Goal: Information Seeking & Learning: Learn about a topic

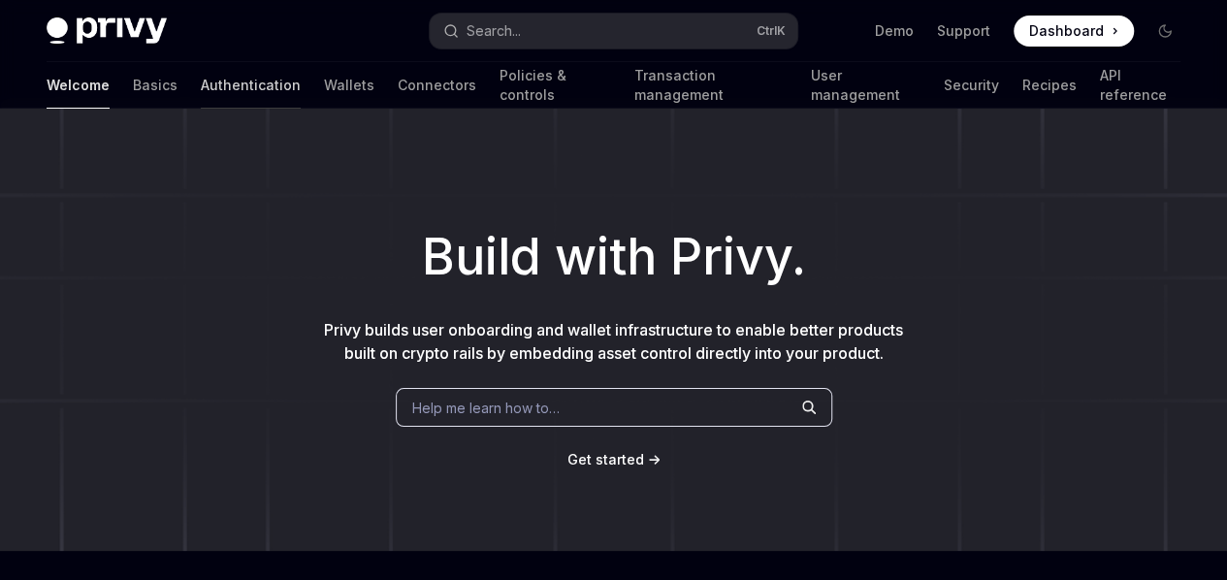
click at [201, 70] on link "Authentication" at bounding box center [251, 85] width 100 height 47
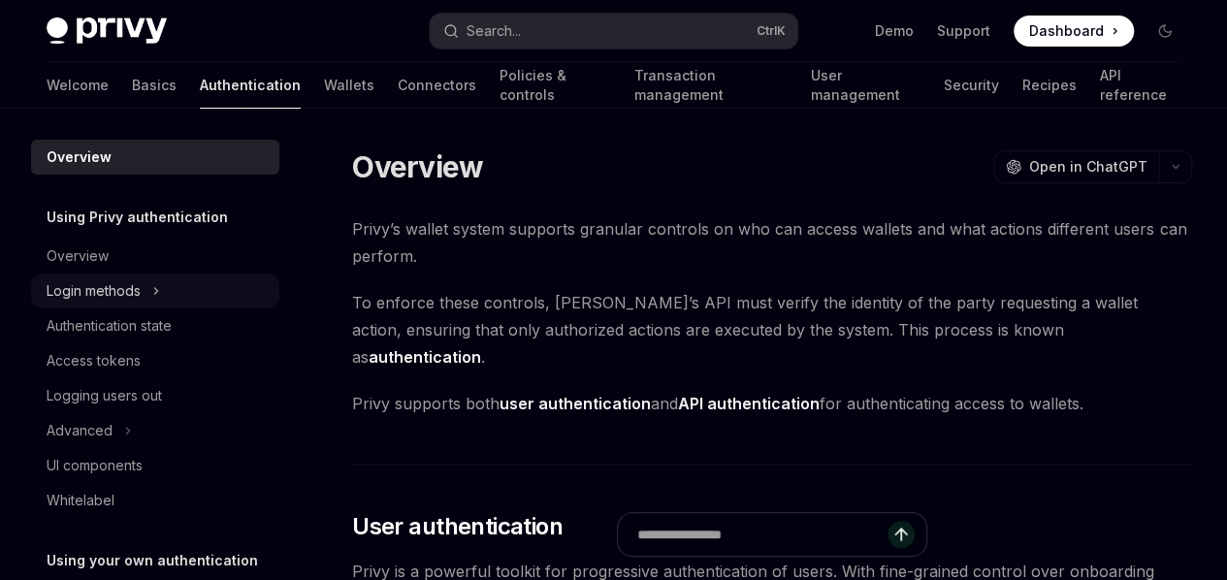
click at [124, 292] on div "Login methods" at bounding box center [94, 290] width 94 height 23
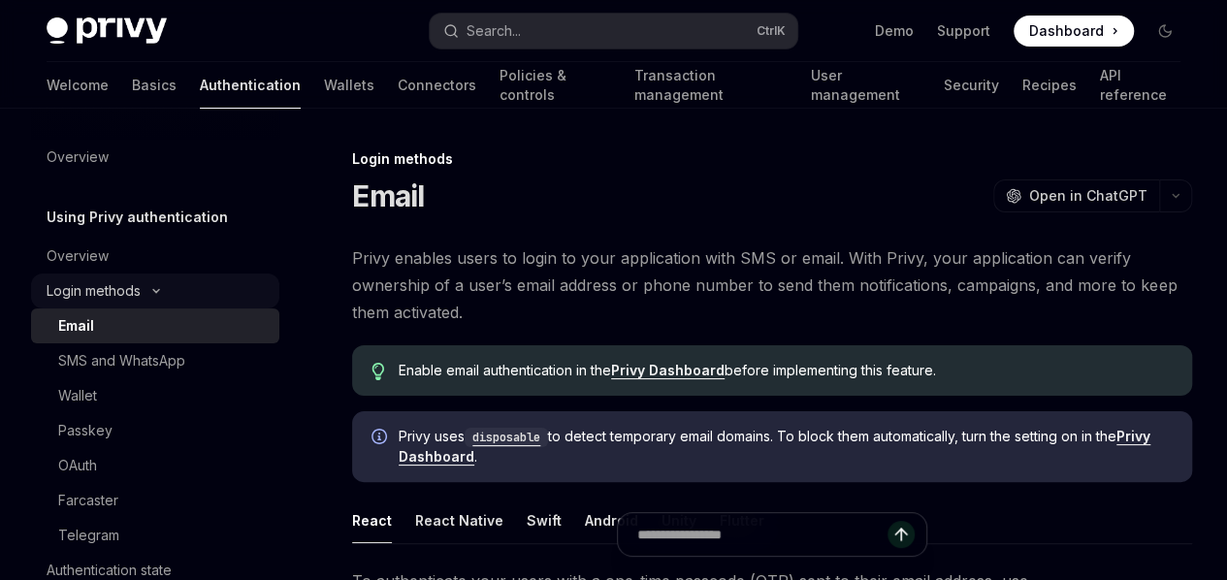
click at [124, 292] on div "Login methods" at bounding box center [94, 290] width 94 height 23
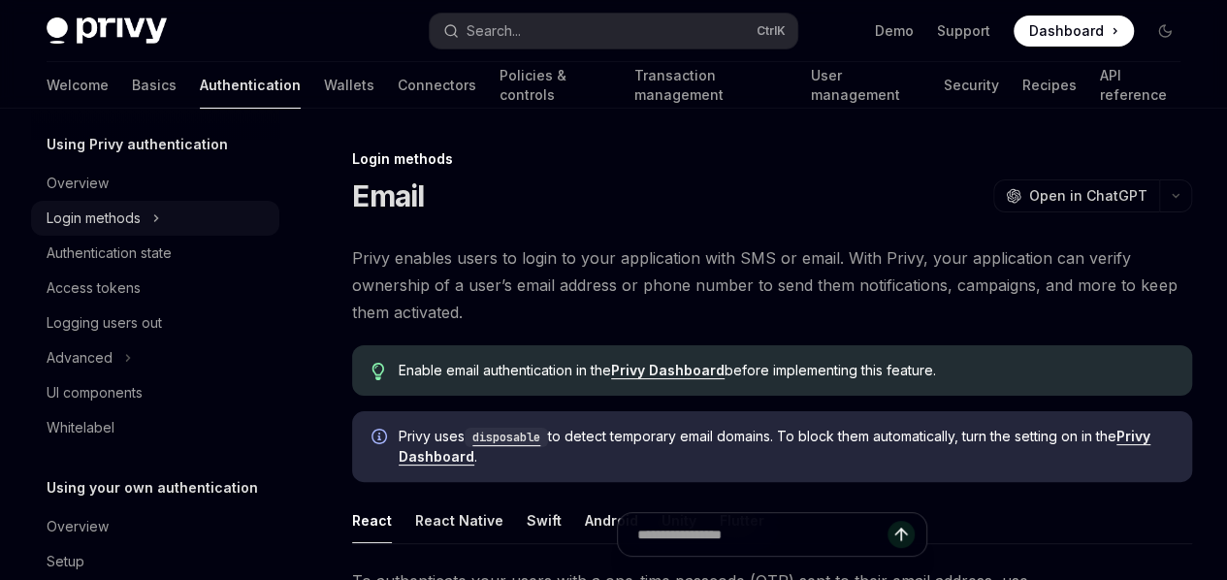
scroll to position [77, 0]
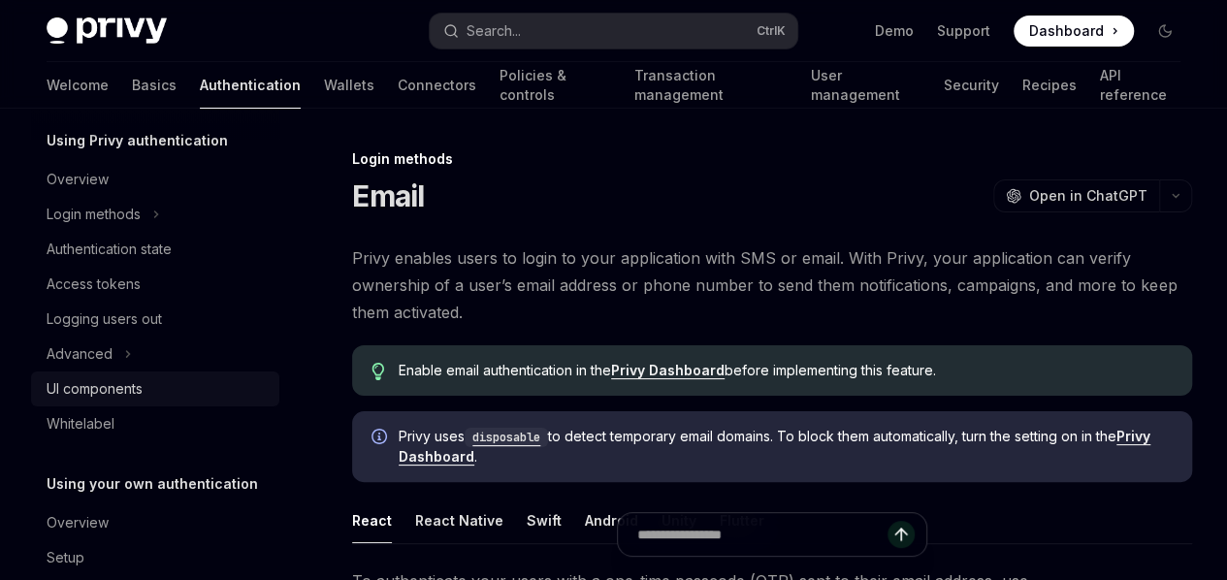
click at [96, 387] on div "UI components" at bounding box center [95, 388] width 96 height 23
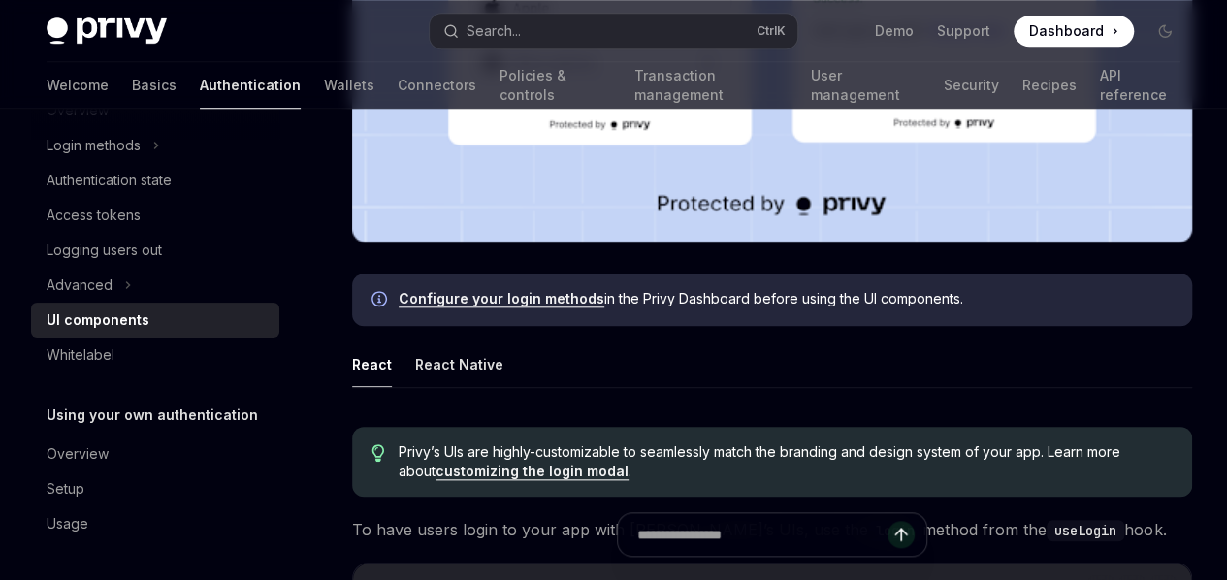
scroll to position [813, 0]
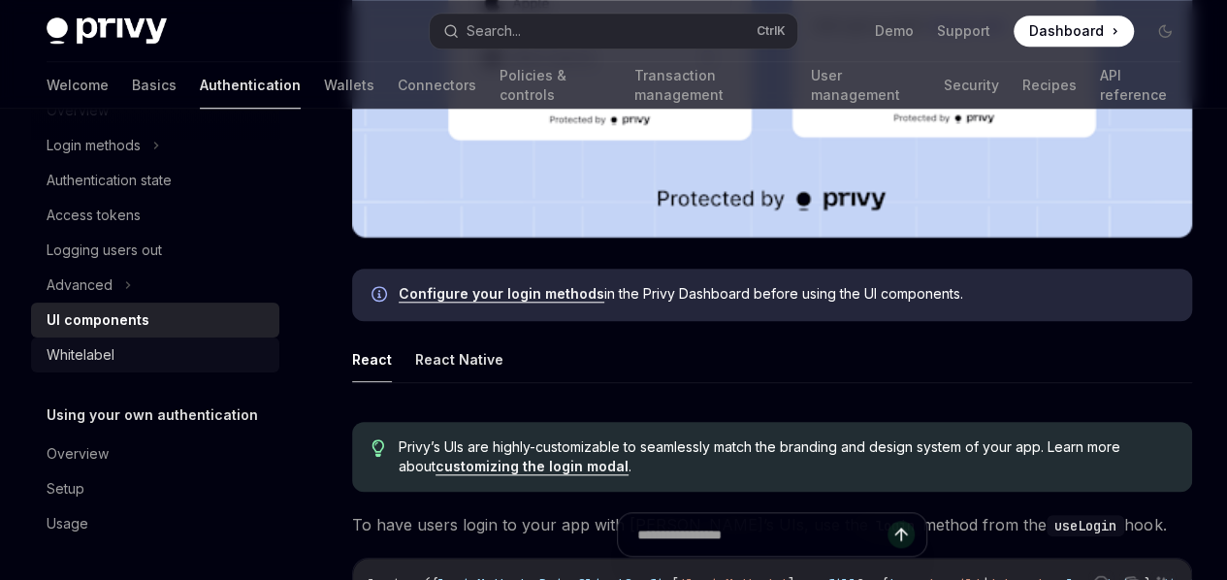
click at [88, 350] on div "Whitelabel" at bounding box center [81, 354] width 68 height 23
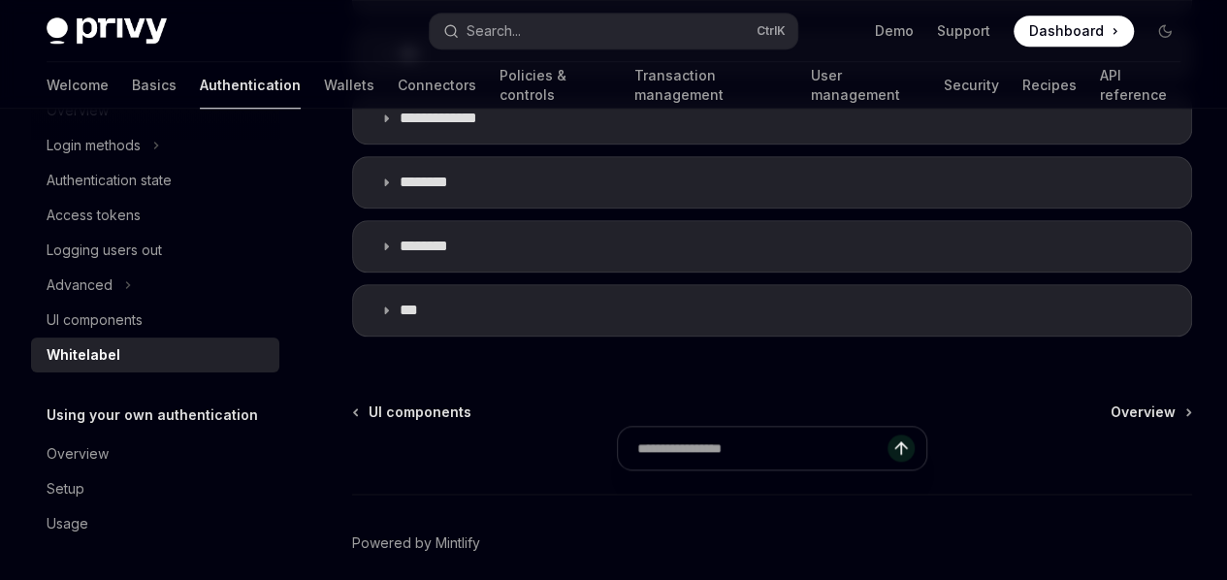
scroll to position [875, 0]
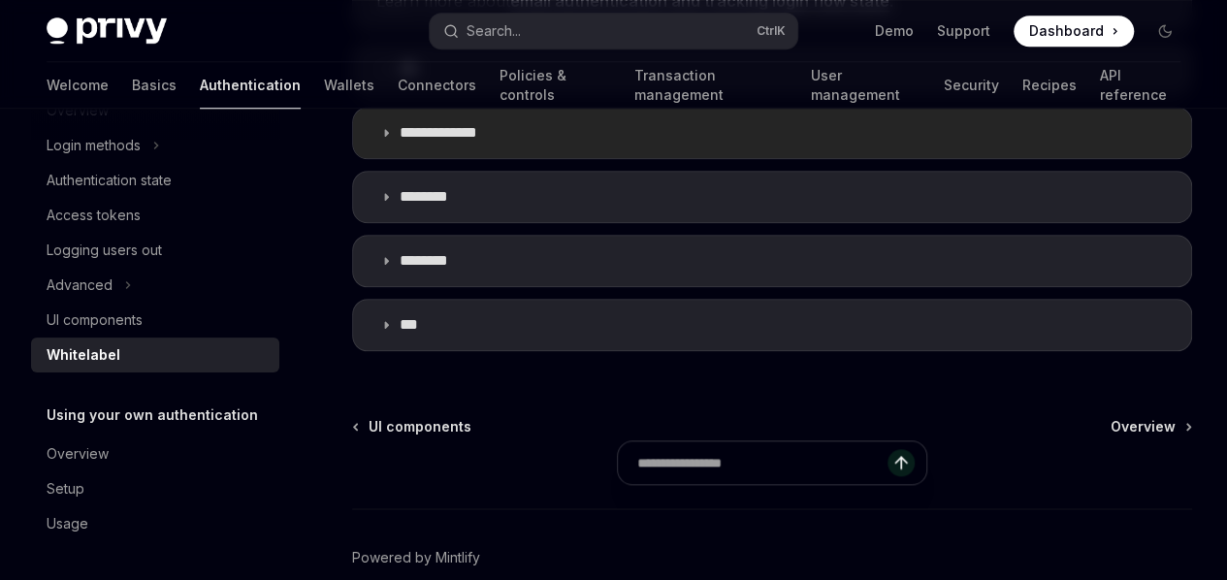
click at [441, 158] on summary "**********" at bounding box center [772, 133] width 838 height 50
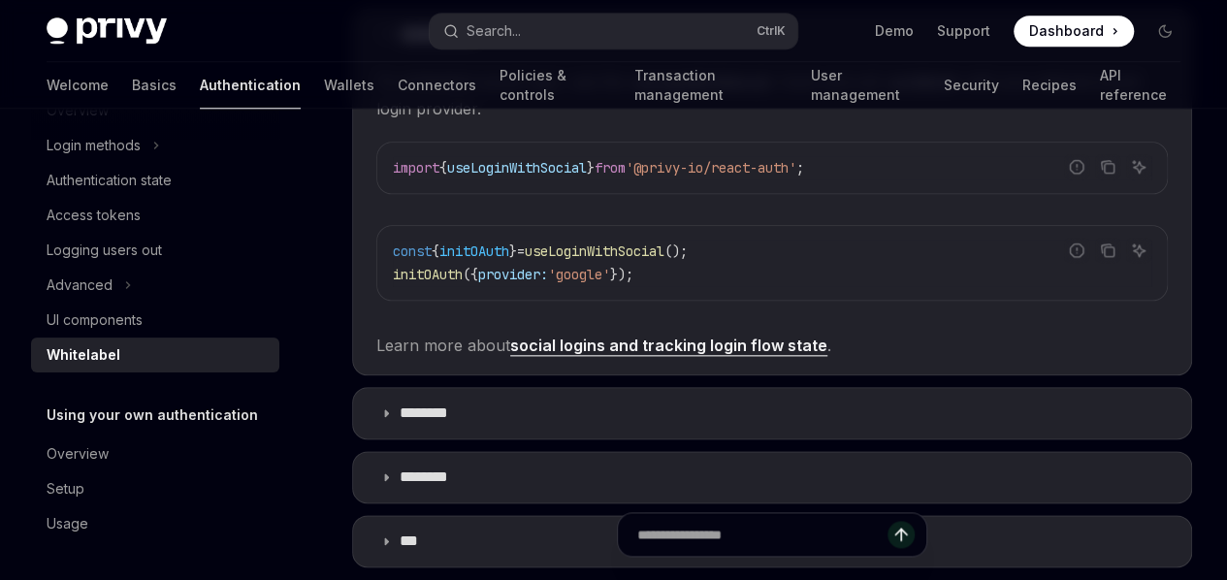
scroll to position [988, 0]
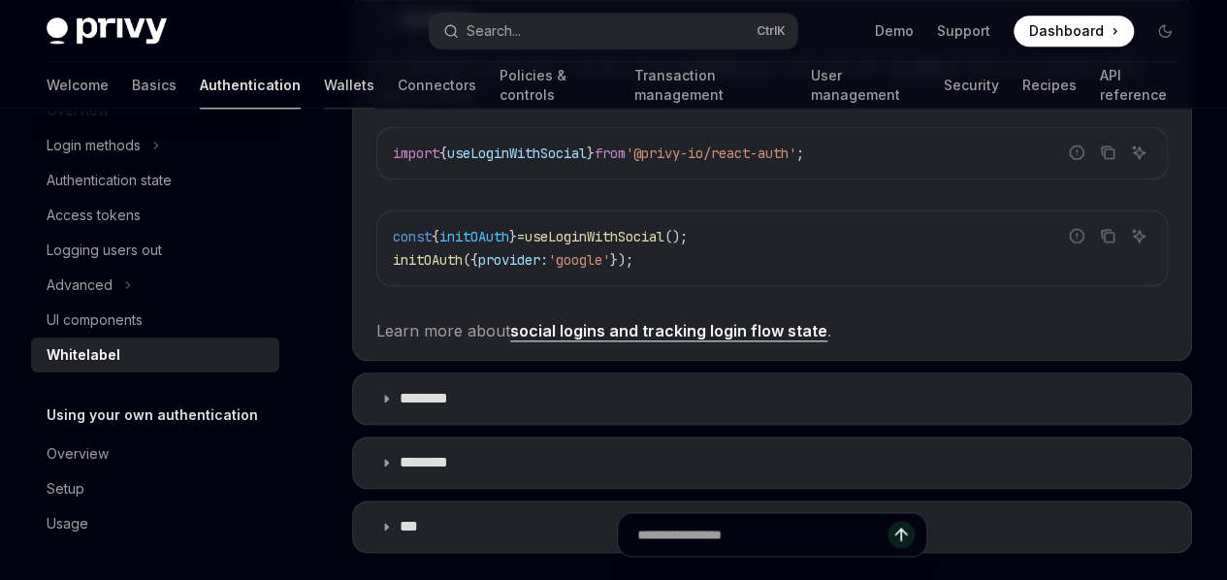
click at [324, 94] on link "Wallets" at bounding box center [349, 85] width 50 height 47
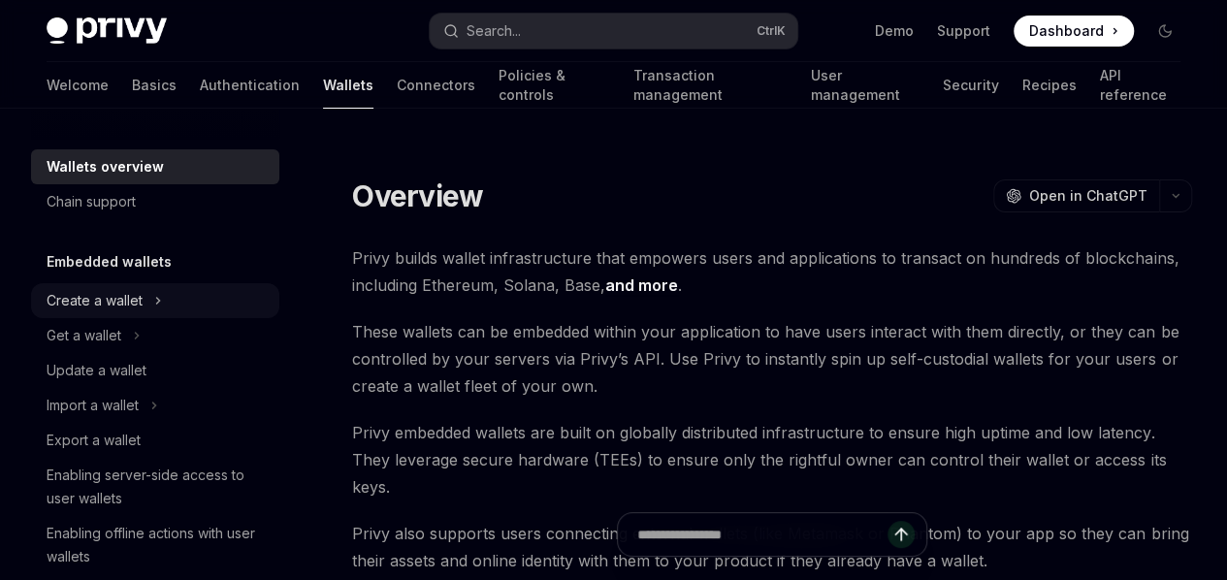
click at [124, 306] on div "Create a wallet" at bounding box center [95, 300] width 96 height 23
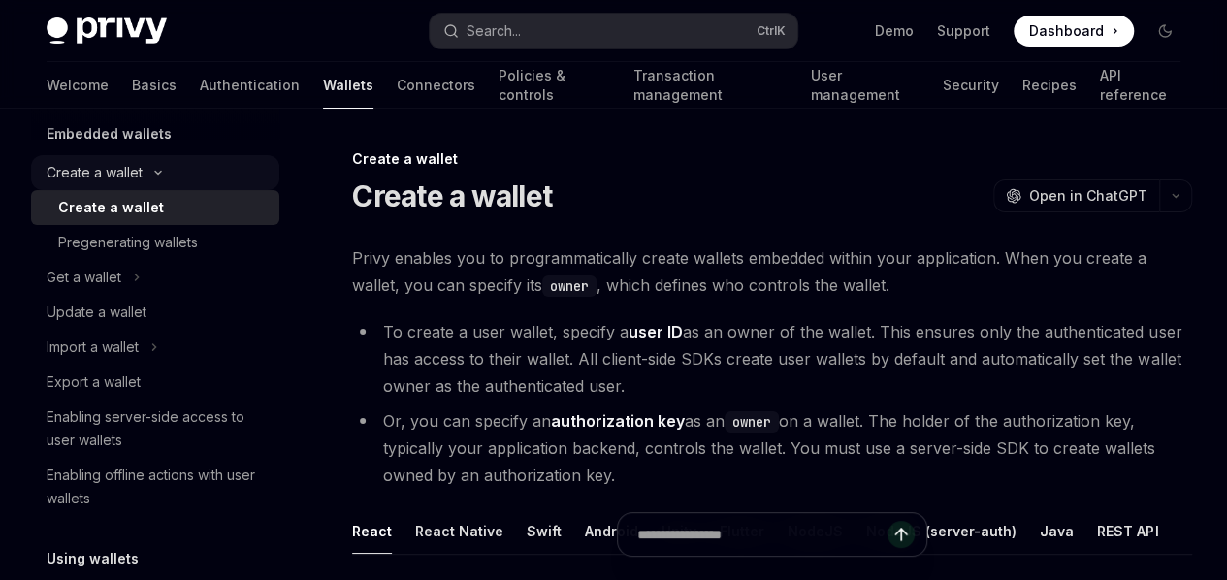
scroll to position [129, 0]
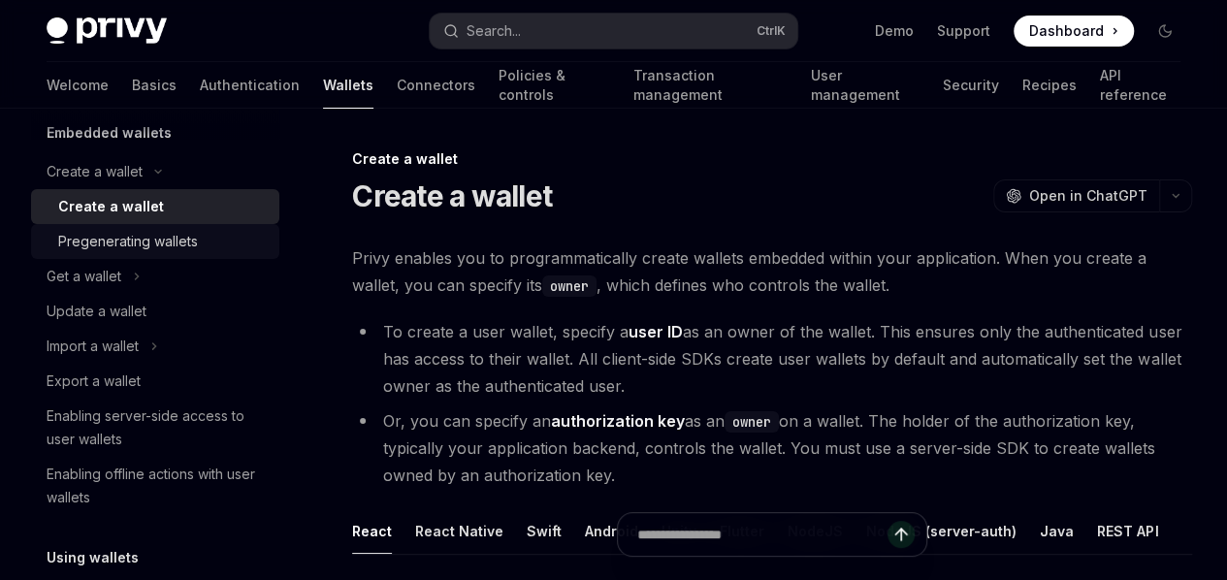
click at [120, 245] on div "Pregenerating wallets" at bounding box center [128, 241] width 140 height 23
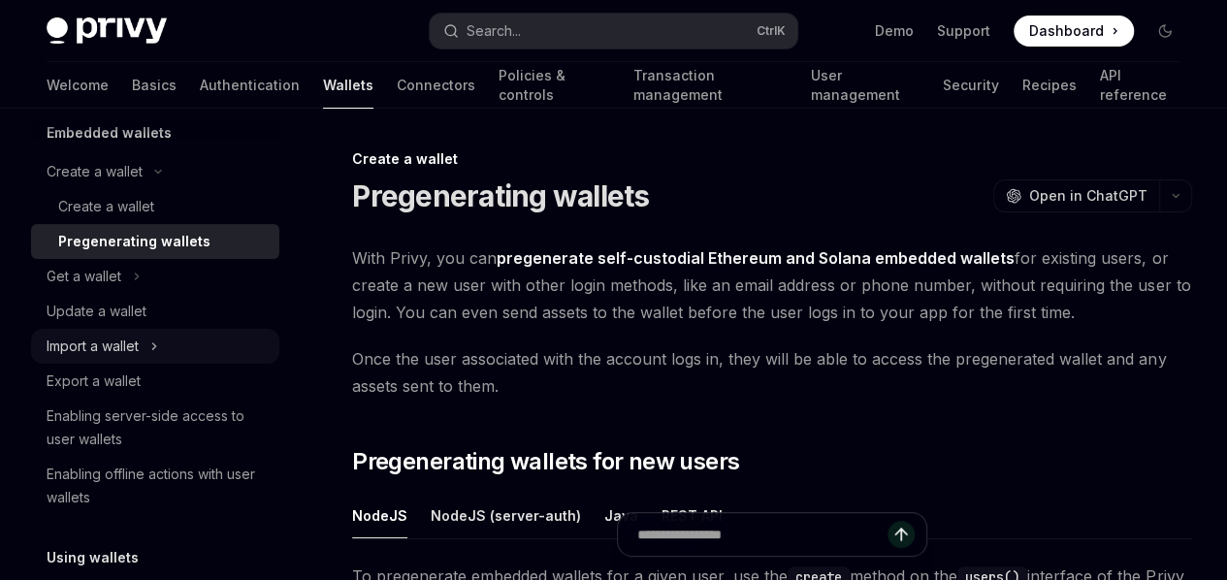
click at [120, 355] on div "Import a wallet" at bounding box center [93, 346] width 92 height 23
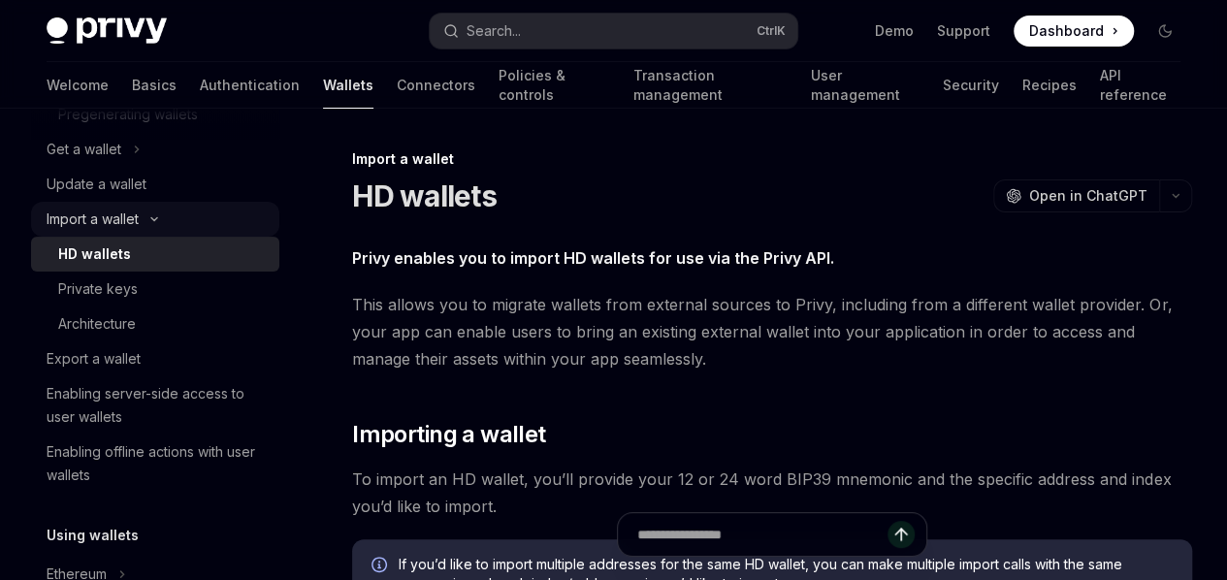
scroll to position [260, 0]
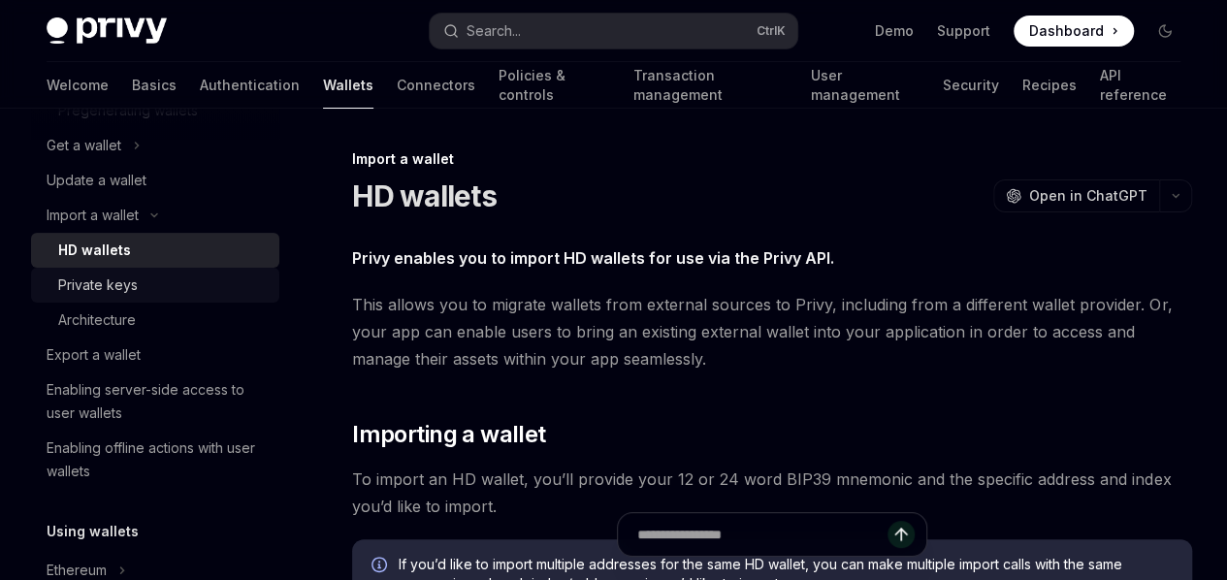
click at [111, 291] on div "Private keys" at bounding box center [98, 285] width 80 height 23
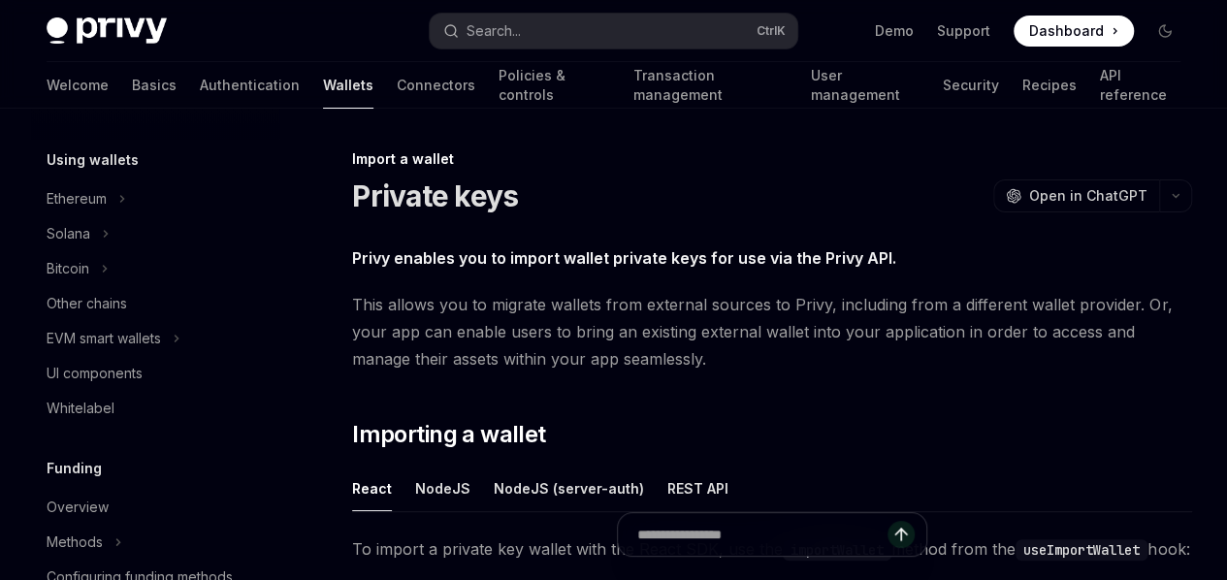
scroll to position [633, 0]
click at [85, 276] on div "Bitcoin" at bounding box center [68, 267] width 43 height 23
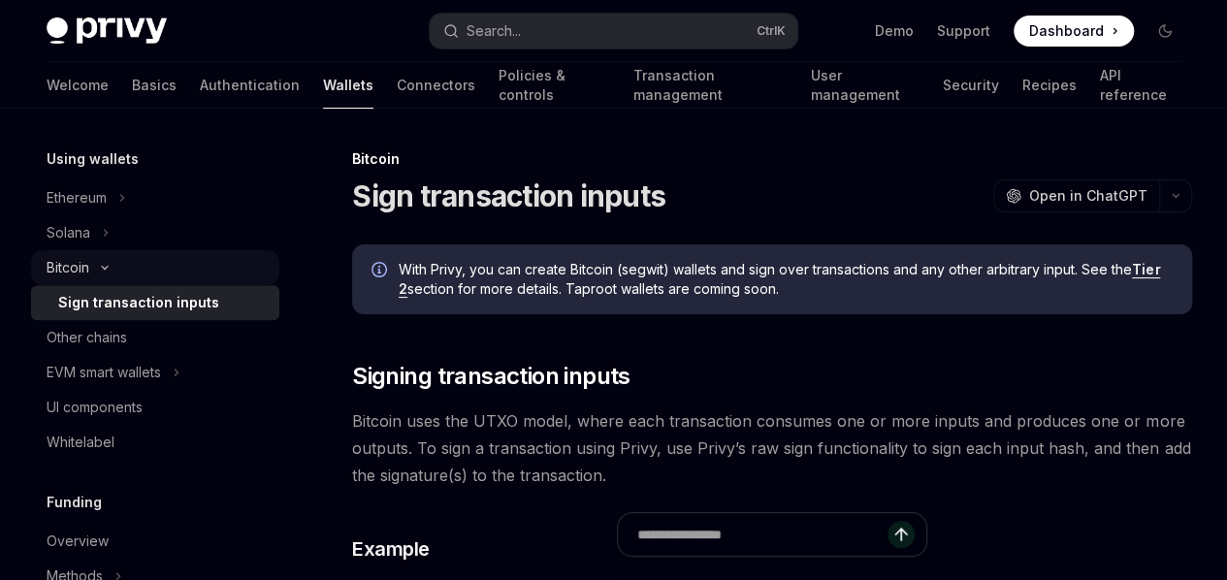
click at [85, 276] on div "Bitcoin" at bounding box center [68, 267] width 43 height 23
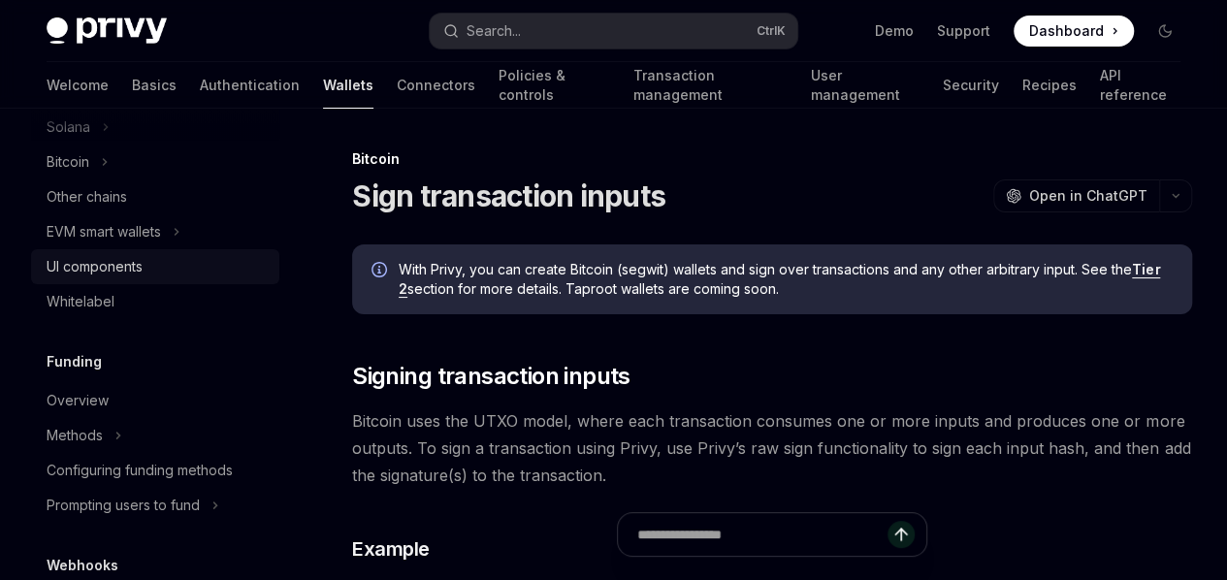
scroll to position [739, 0]
click at [83, 308] on div "Whitelabel" at bounding box center [81, 300] width 68 height 23
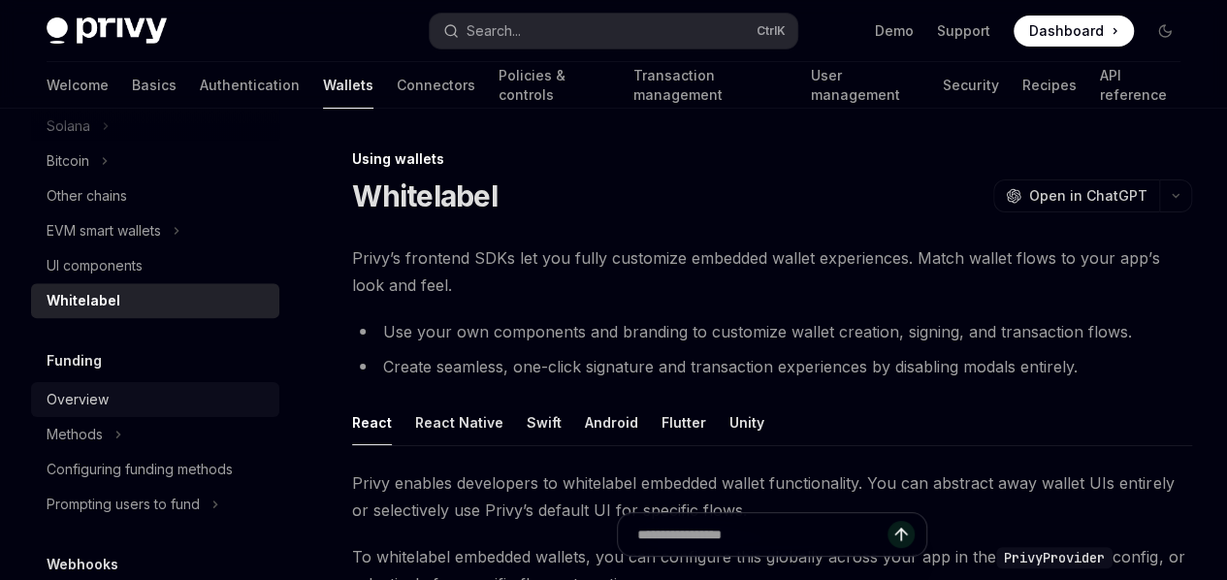
click at [80, 410] on div "Overview" at bounding box center [78, 399] width 62 height 23
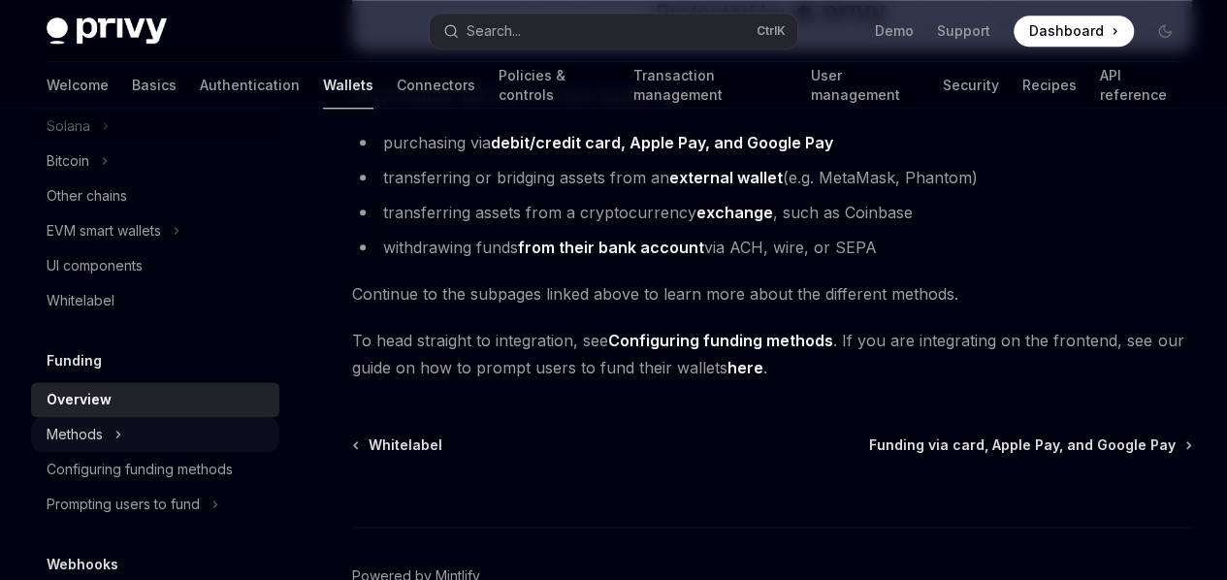
scroll to position [954, 0]
click at [83, 430] on div "Methods" at bounding box center [75, 434] width 56 height 23
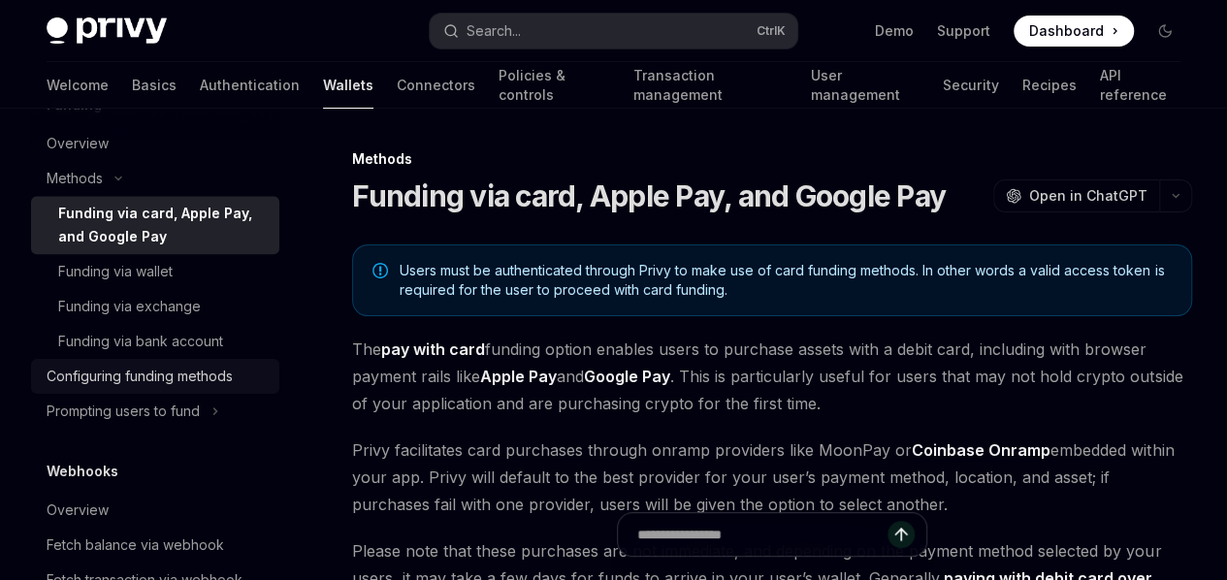
scroll to position [997, 0]
click at [111, 410] on div "Prompting users to fund" at bounding box center [123, 409] width 153 height 23
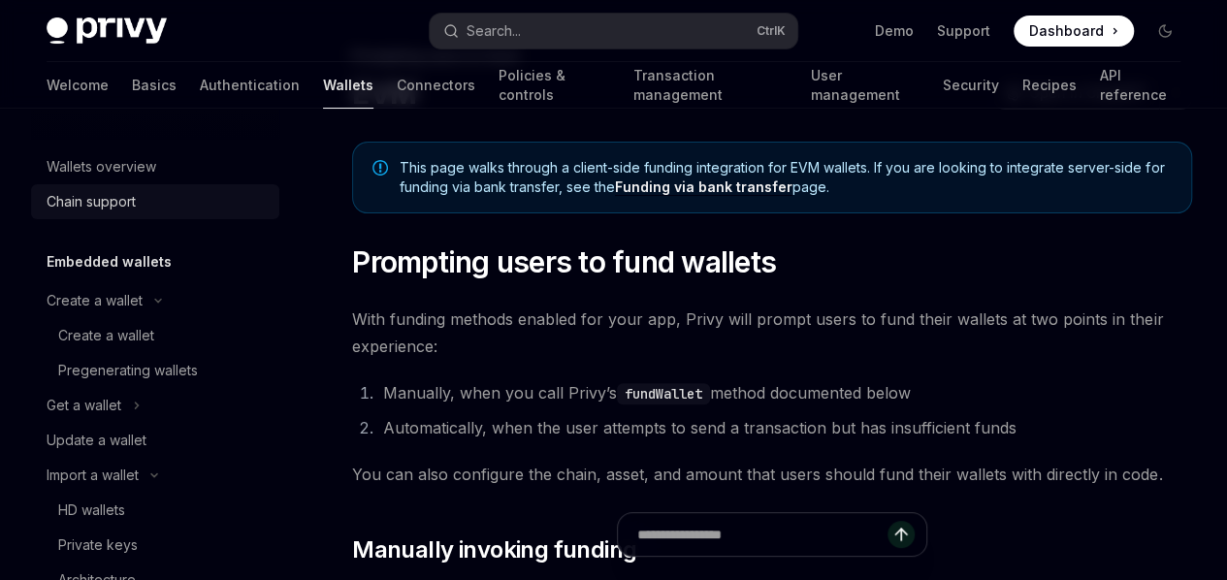
click at [93, 218] on link "Chain support" at bounding box center [155, 201] width 248 height 35
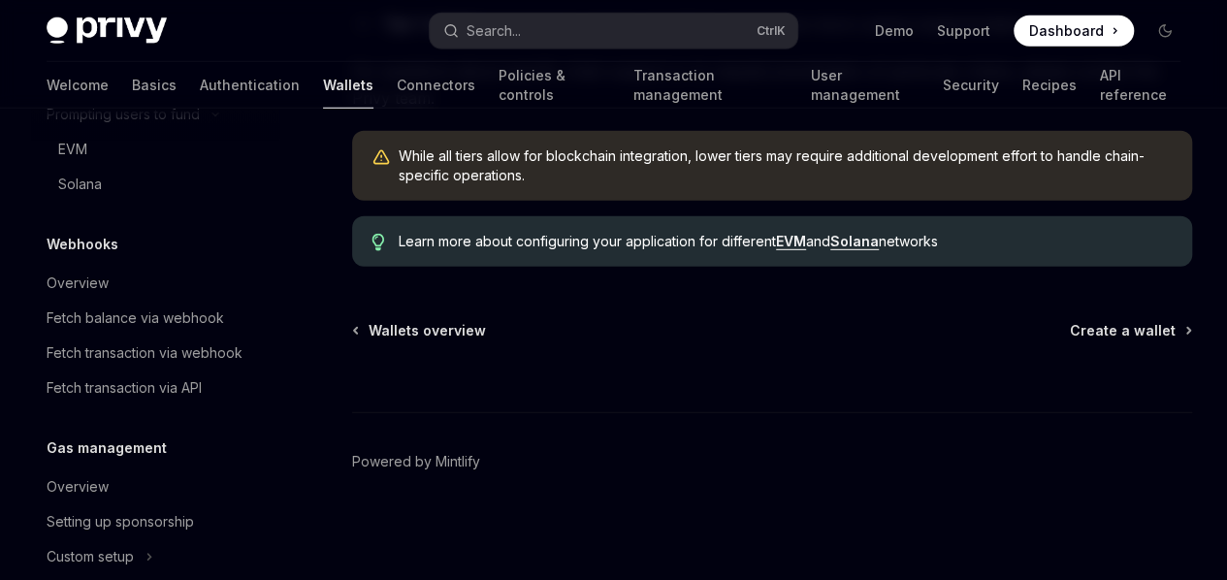
scroll to position [1351, 0]
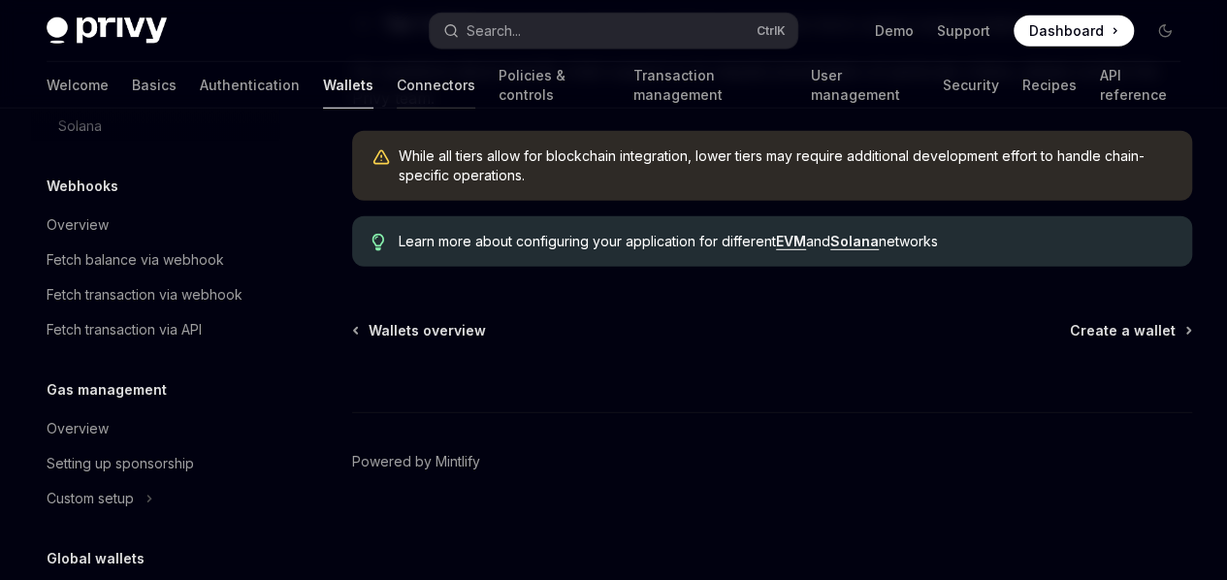
click at [397, 82] on link "Connectors" at bounding box center [436, 85] width 79 height 47
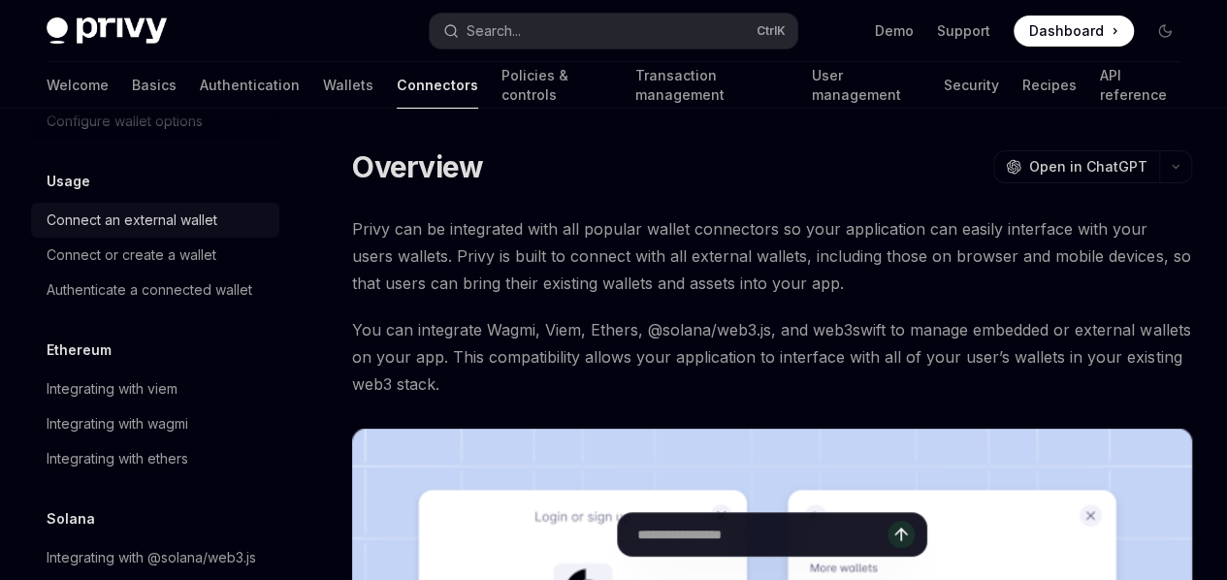
scroll to position [171, 0]
click at [502, 86] on link "Policies & controls" at bounding box center [557, 85] width 111 height 47
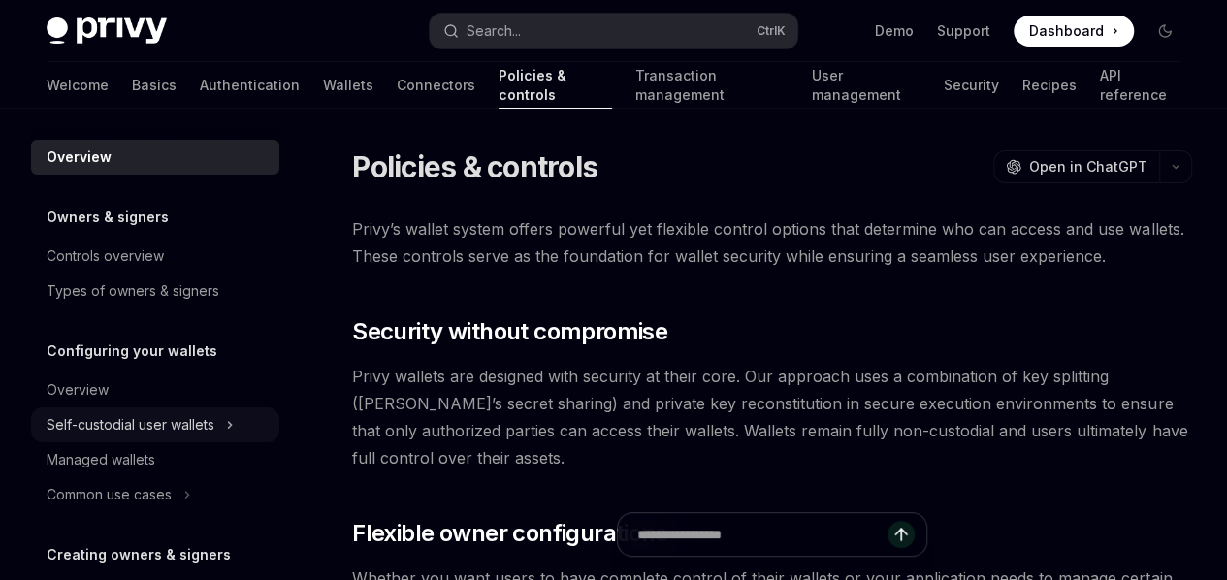
click at [144, 433] on div "Self-custodial user wallets" at bounding box center [131, 424] width 168 height 23
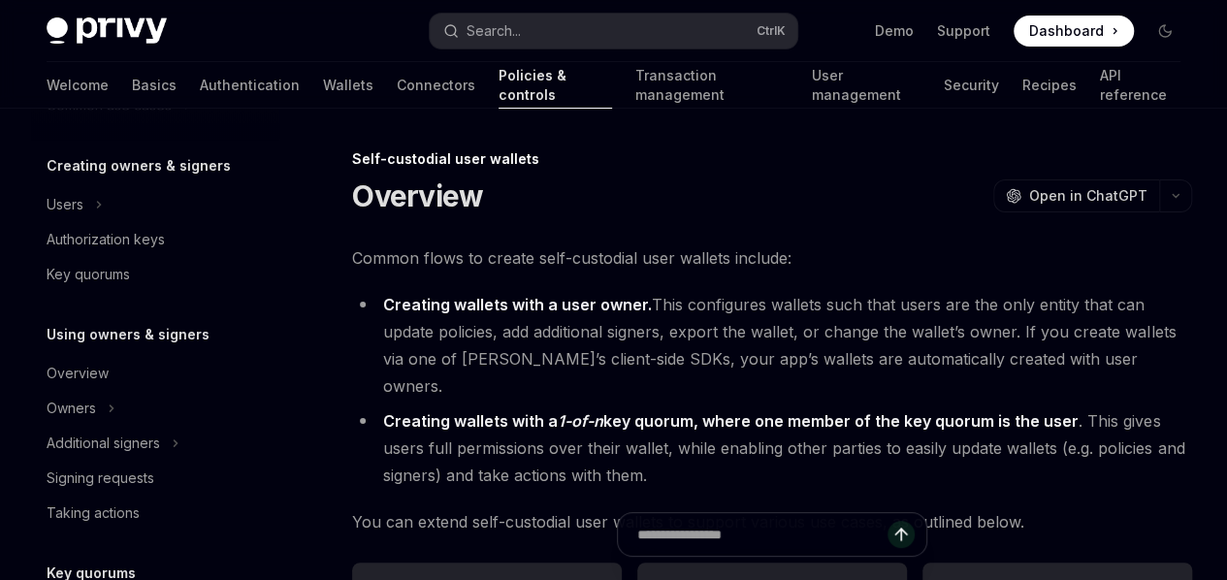
scroll to position [693, 0]
click at [72, 203] on div "Users" at bounding box center [65, 203] width 37 height 23
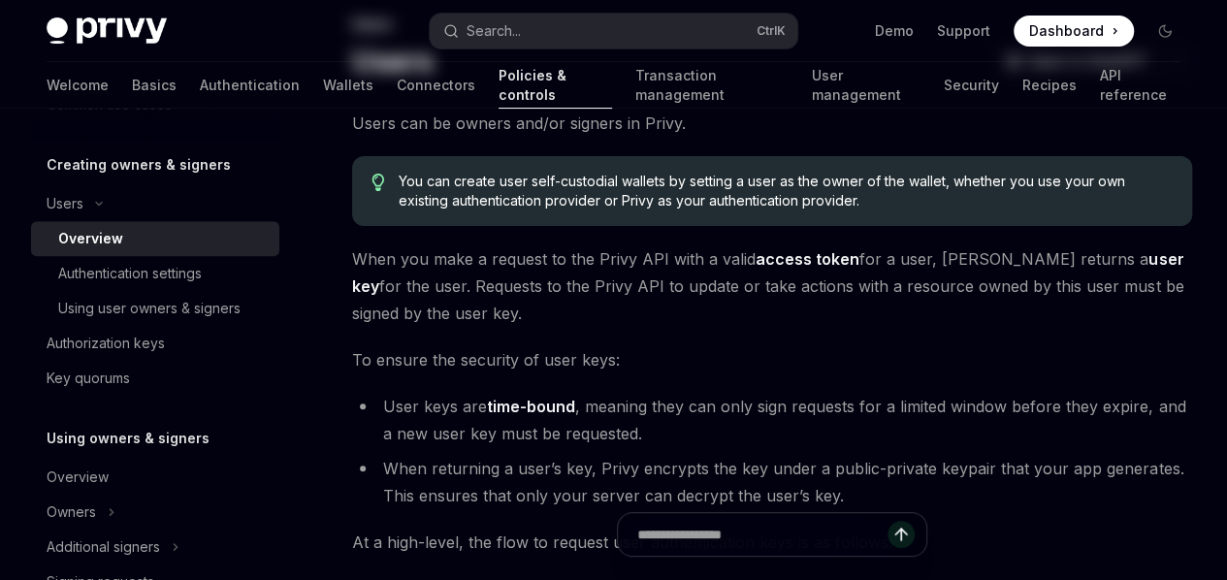
scroll to position [151, 0]
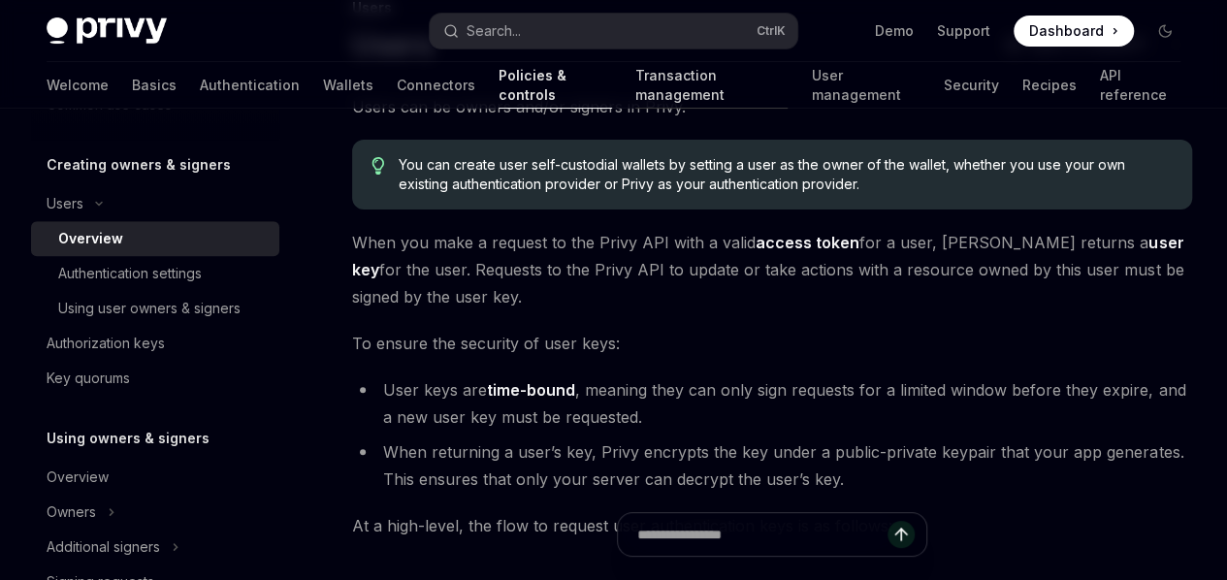
click at [640, 77] on link "Transaction management" at bounding box center [712, 85] width 153 height 47
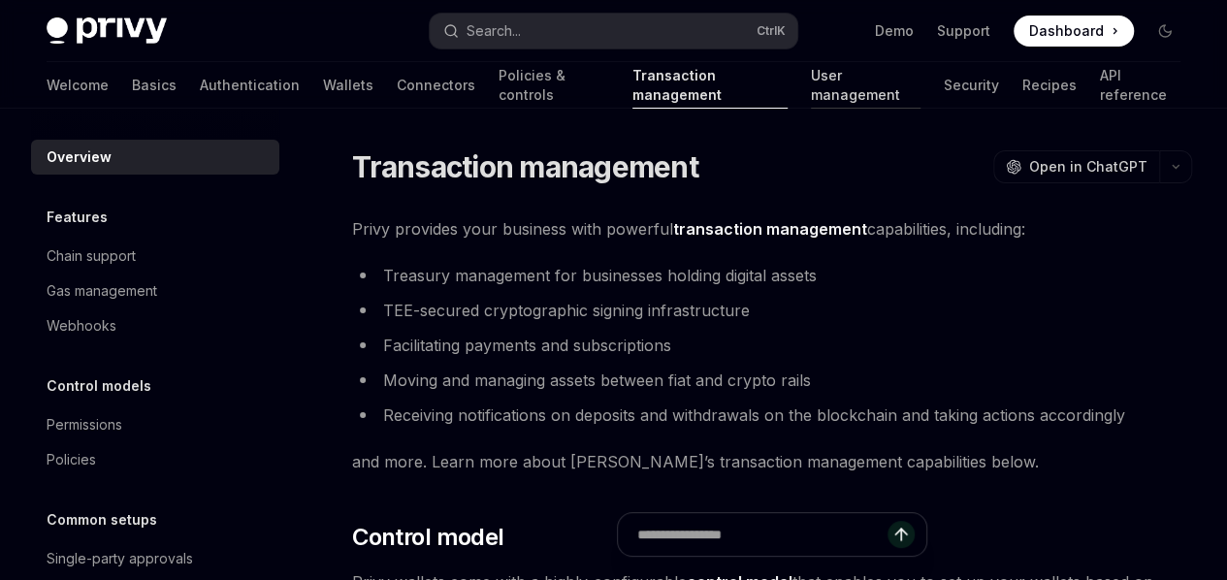
click at [811, 82] on link "User management" at bounding box center [865, 85] width 109 height 47
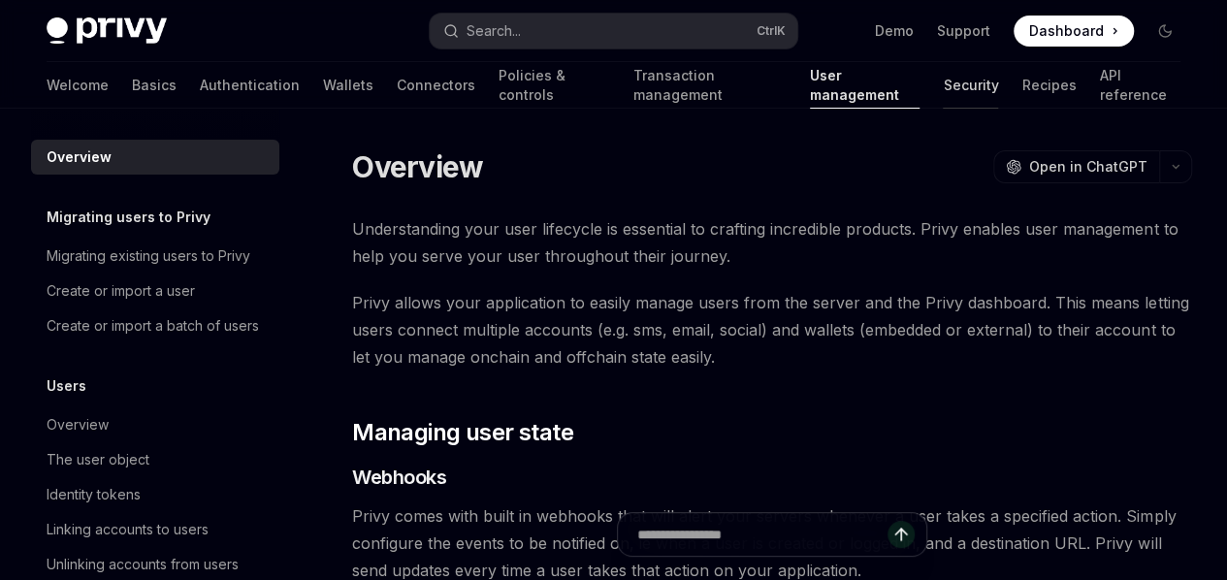
click at [943, 84] on link "Security" at bounding box center [970, 85] width 55 height 47
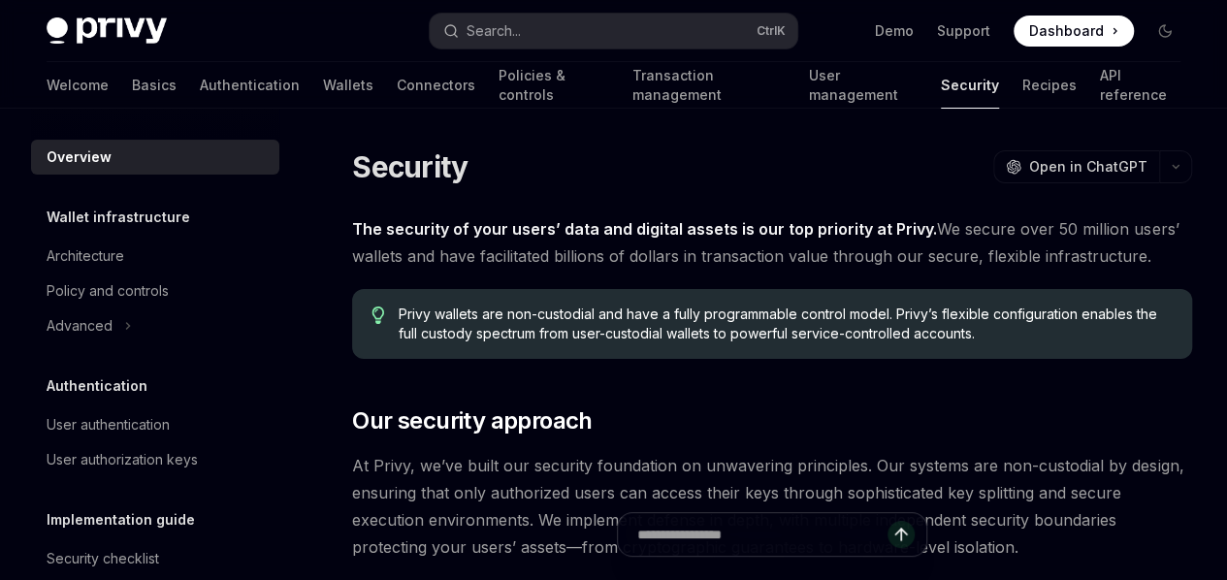
click at [941, 84] on link "Security" at bounding box center [970, 85] width 58 height 47
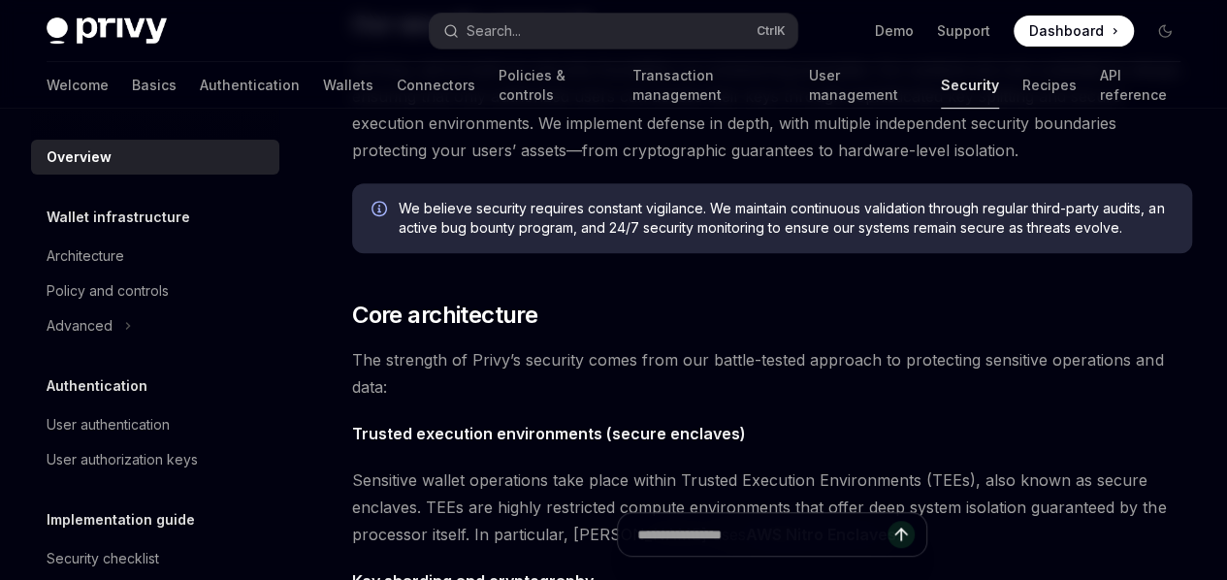
scroll to position [398, 0]
click at [96, 325] on div "Advanced" at bounding box center [80, 325] width 66 height 23
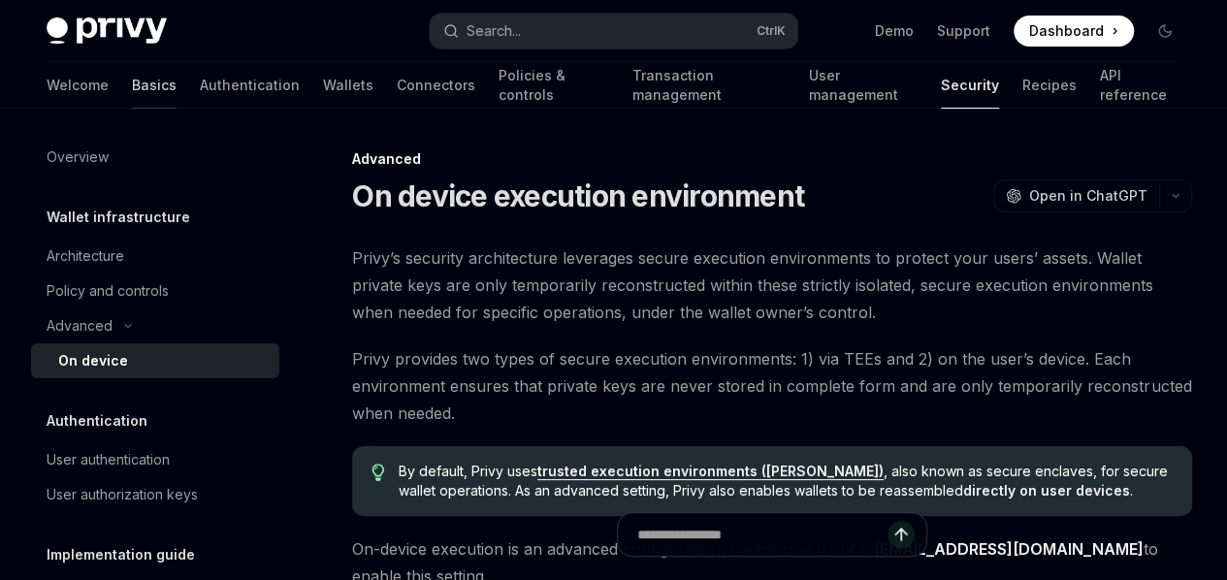
click at [132, 82] on link "Basics" at bounding box center [154, 85] width 45 height 47
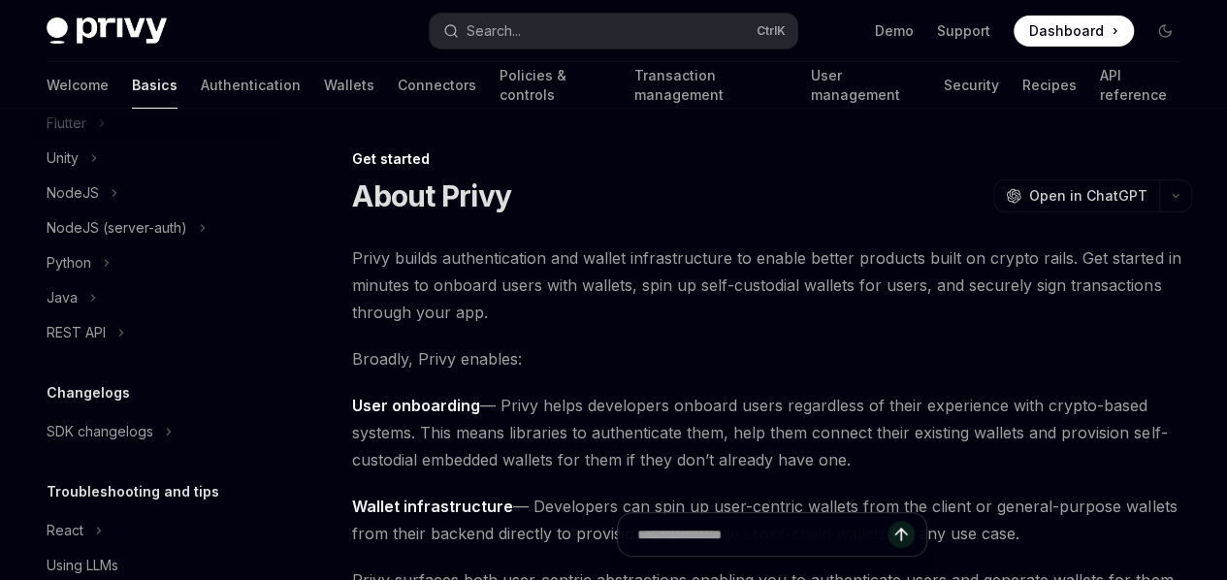
scroll to position [487, 0]
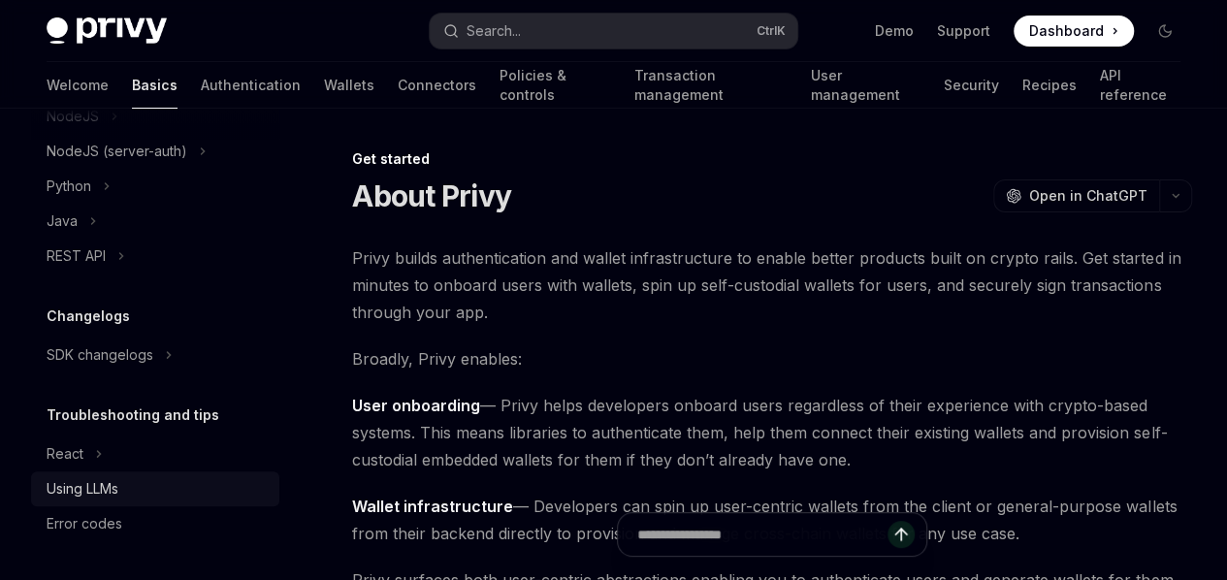
click at [90, 502] on link "Using LLMs" at bounding box center [155, 489] width 248 height 35
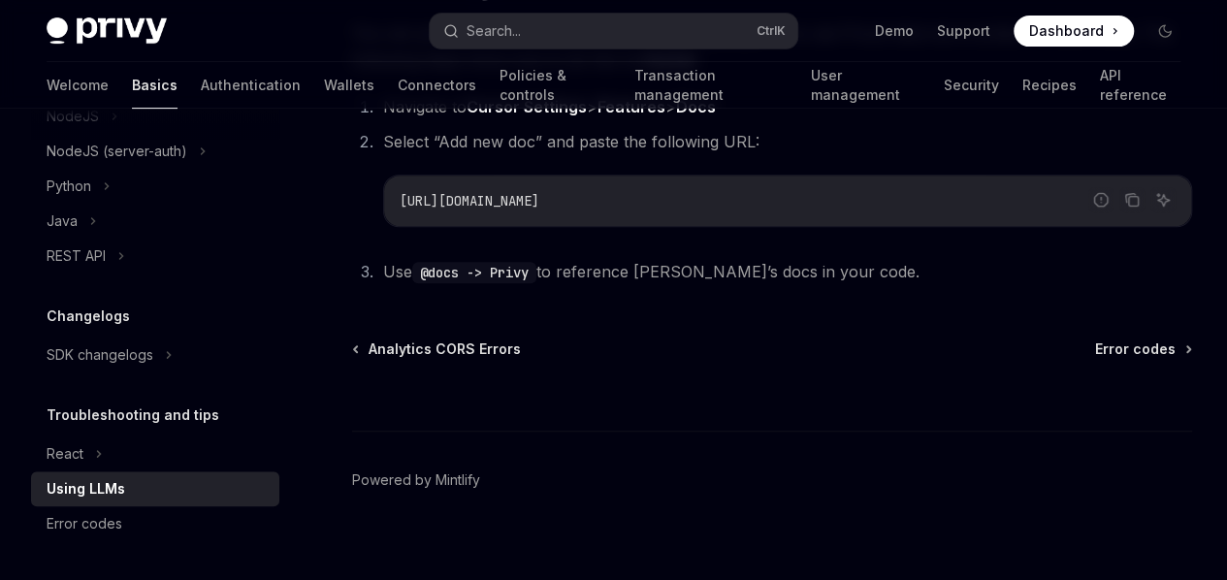
scroll to position [416, 0]
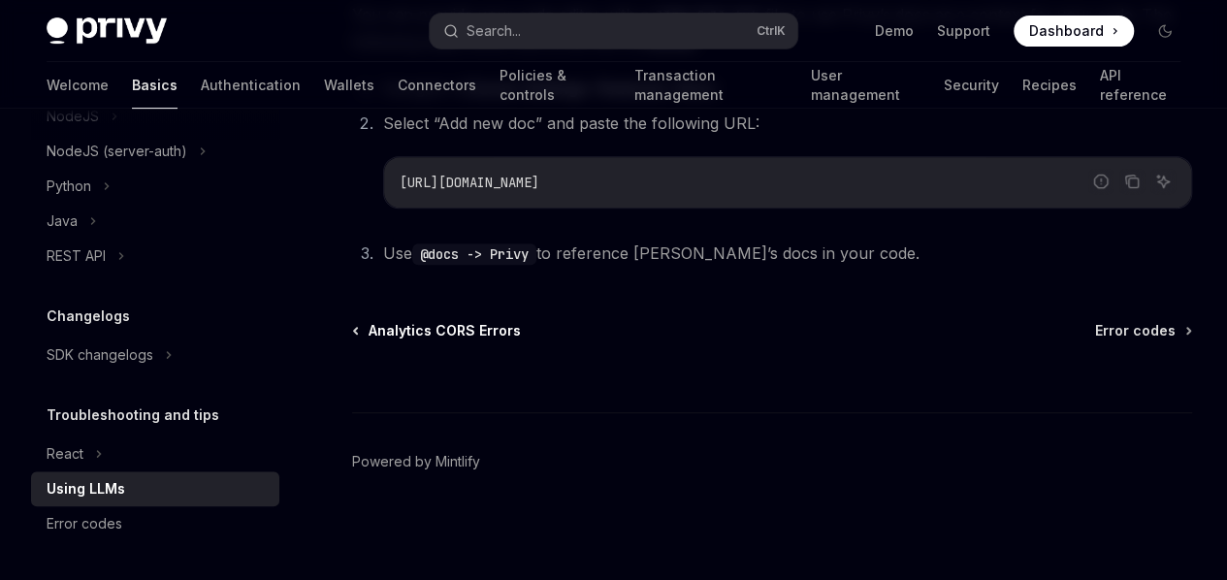
click at [411, 329] on span "Analytics CORS Errors" at bounding box center [445, 330] width 152 height 19
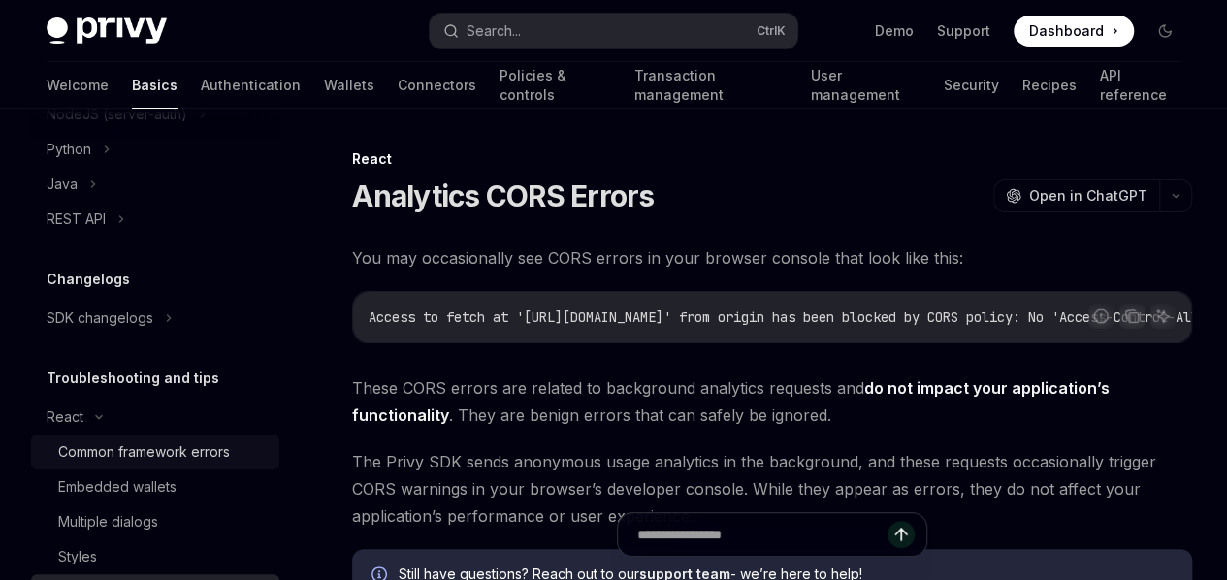
scroll to position [522, 0]
click at [95, 313] on div "SDK changelogs" at bounding box center [100, 320] width 107 height 23
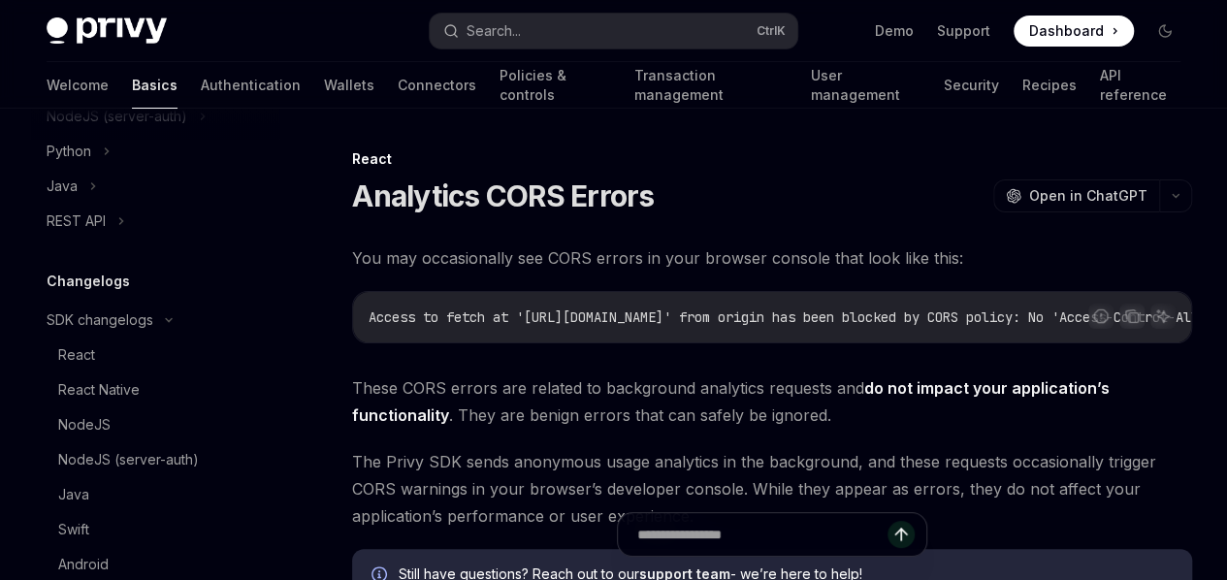
type textarea "*"
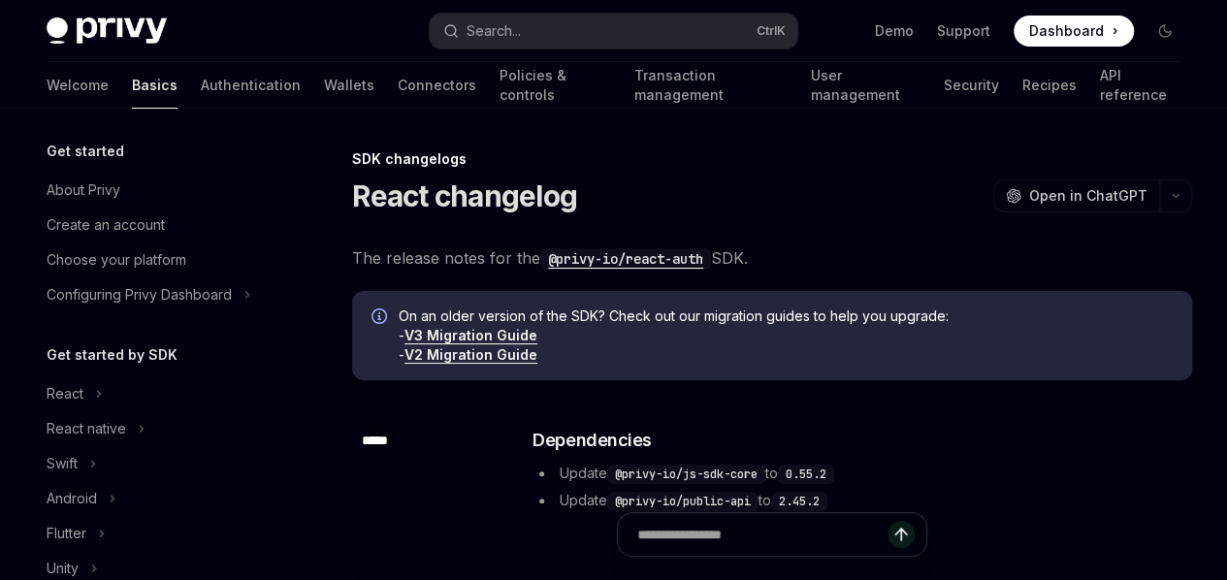
scroll to position [56, 0]
